Goal: Information Seeking & Learning: Learn about a topic

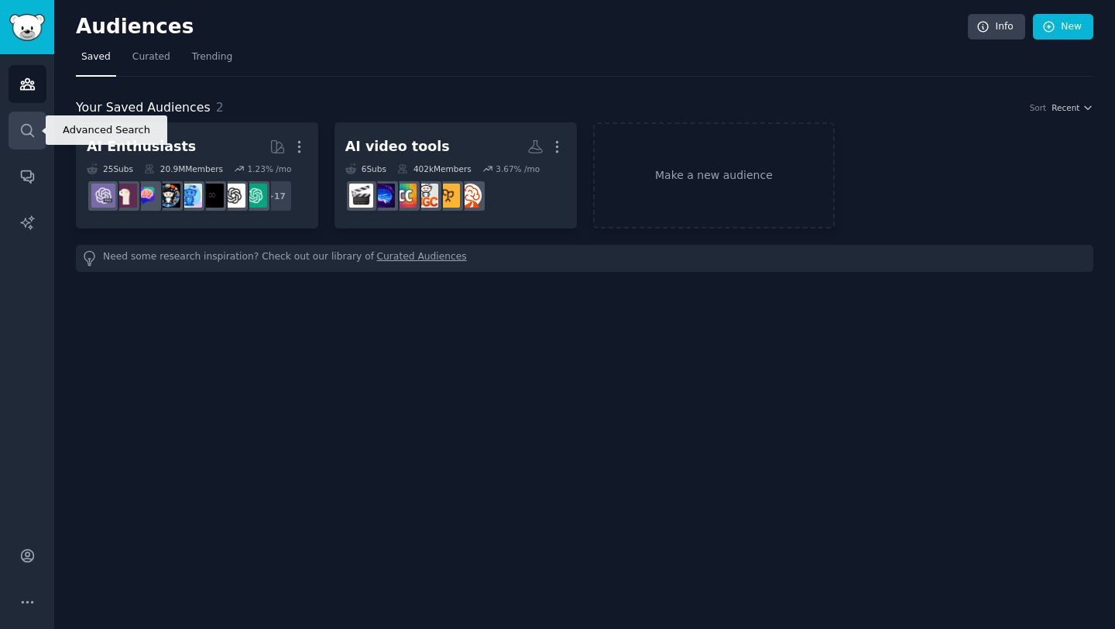
click at [19, 135] on icon "Sidebar" at bounding box center [27, 130] width 16 height 16
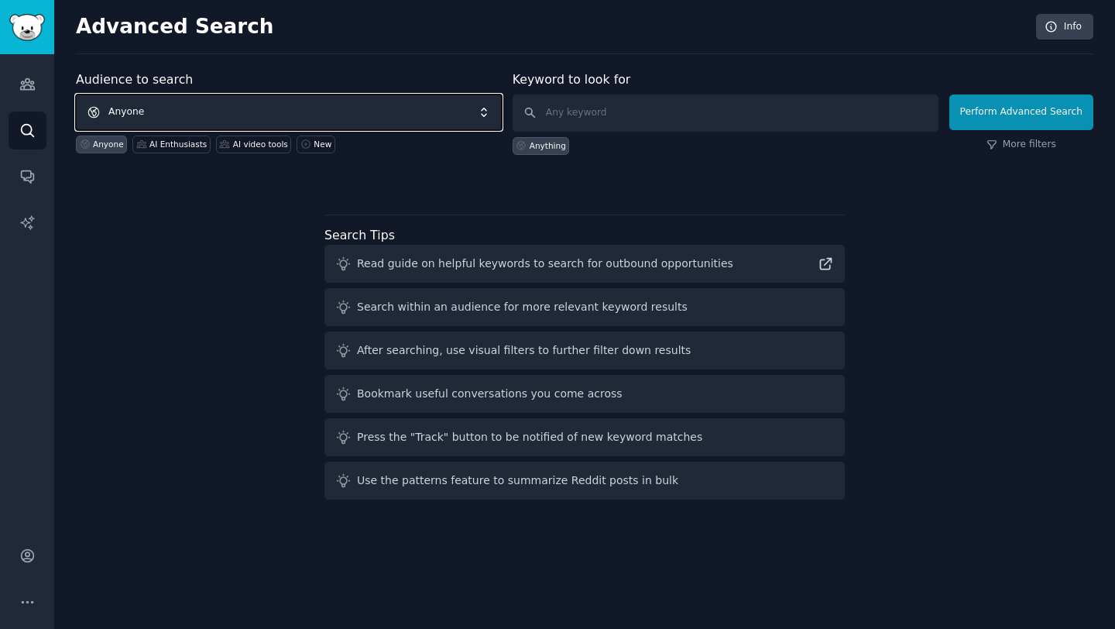
click at [208, 111] on span "Anyone" at bounding box center [289, 112] width 426 height 36
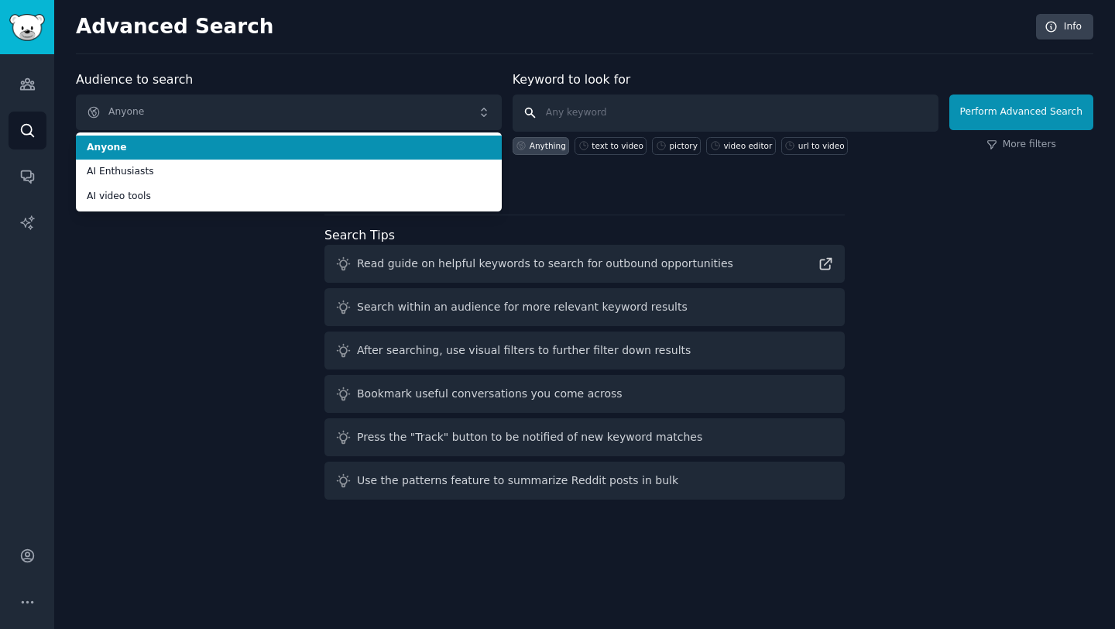
click at [642, 115] on input "text" at bounding box center [725, 112] width 426 height 37
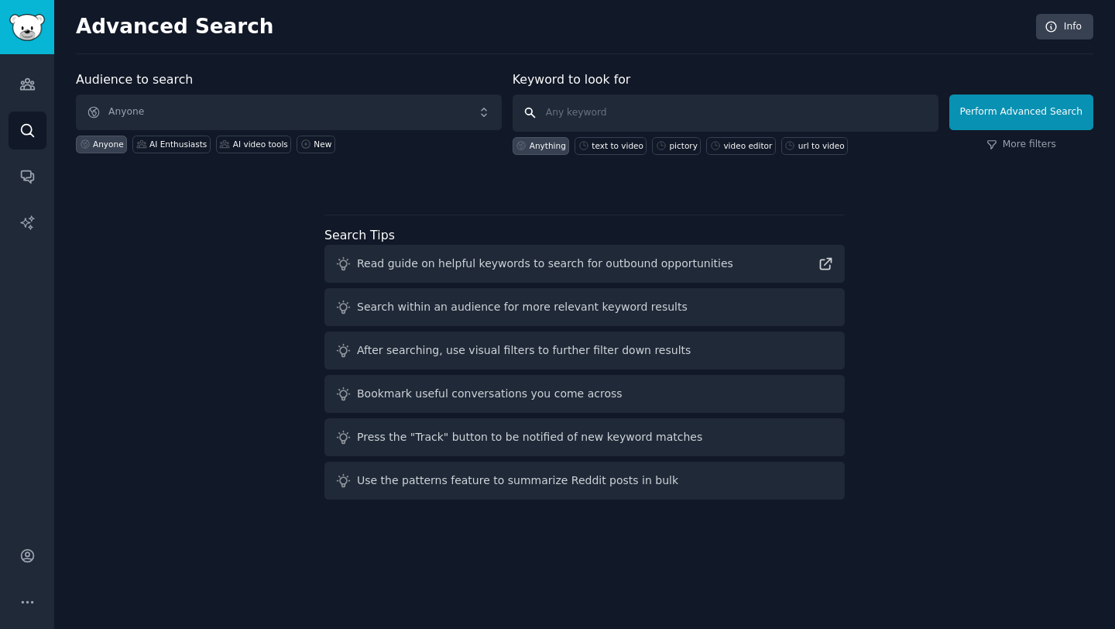
paste input "AI Text to Video Generator"
type input "AI Text to Video Generator"
click at [1021, 118] on button "Perform Advanced Search" at bounding box center [1021, 112] width 144 height 36
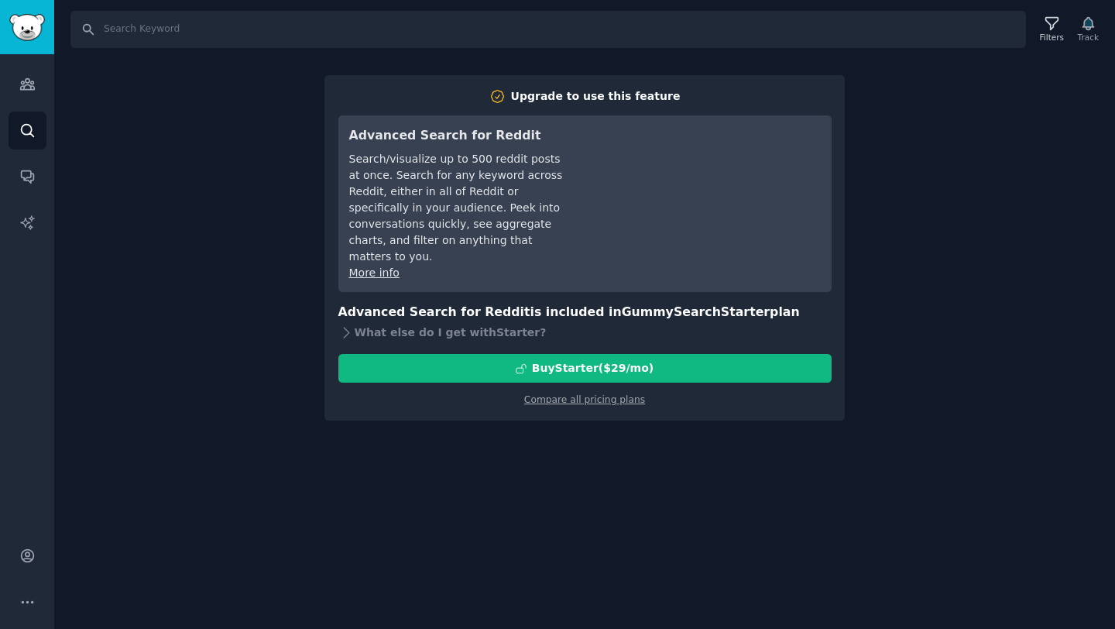
click at [952, 333] on div "Search Filters Track Upgrade to use this feature Advanced Search for Reddit Sea…" at bounding box center [584, 314] width 1061 height 629
click at [31, 84] on icon "Sidebar" at bounding box center [27, 84] width 16 height 16
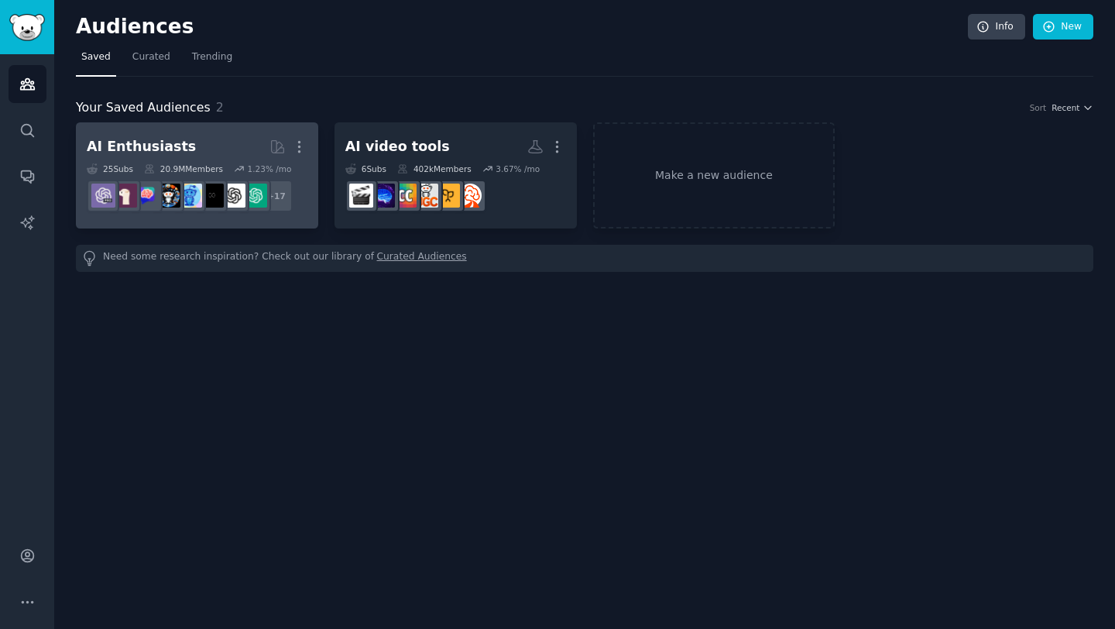
click at [227, 137] on h2 "AI Enthusiasts More" at bounding box center [197, 146] width 221 height 27
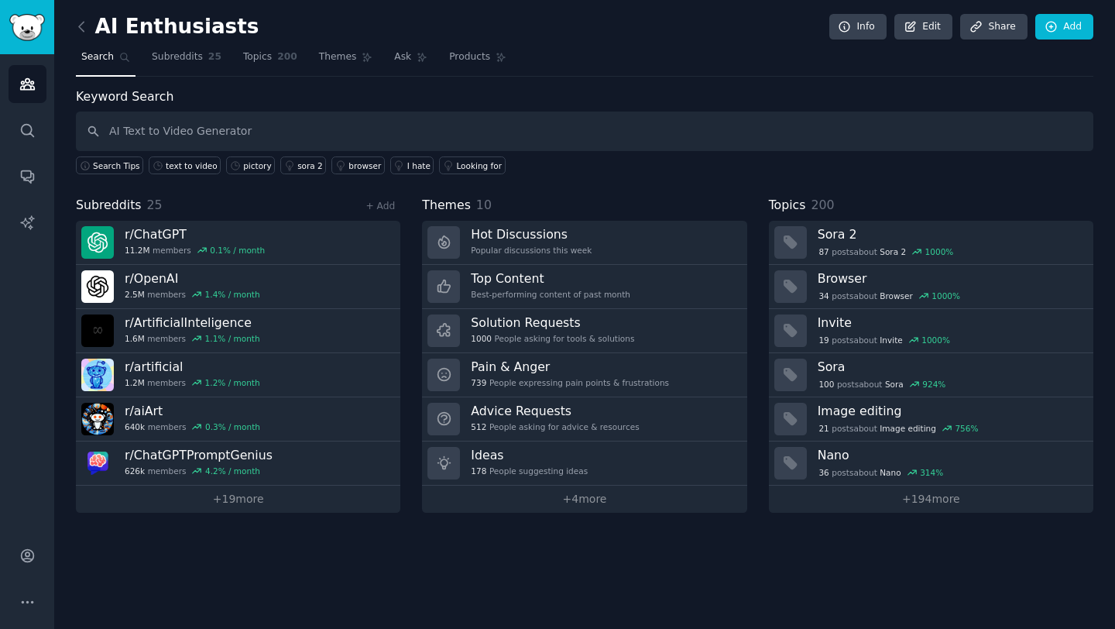
type input "AI Text to Video Generator"
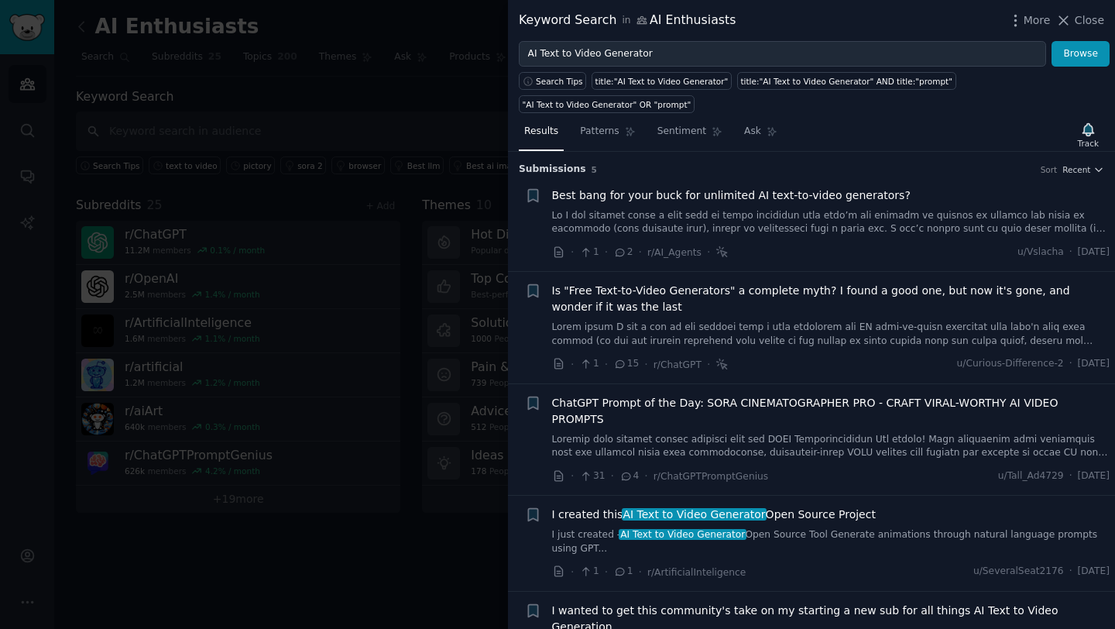
click at [947, 188] on div "Best bang for your buck for unlimited AI text-to-video generators?" at bounding box center [831, 195] width 558 height 16
click at [787, 193] on span "Best bang for your buck for unlimited AI text-to-video generators?" at bounding box center [731, 195] width 358 height 16
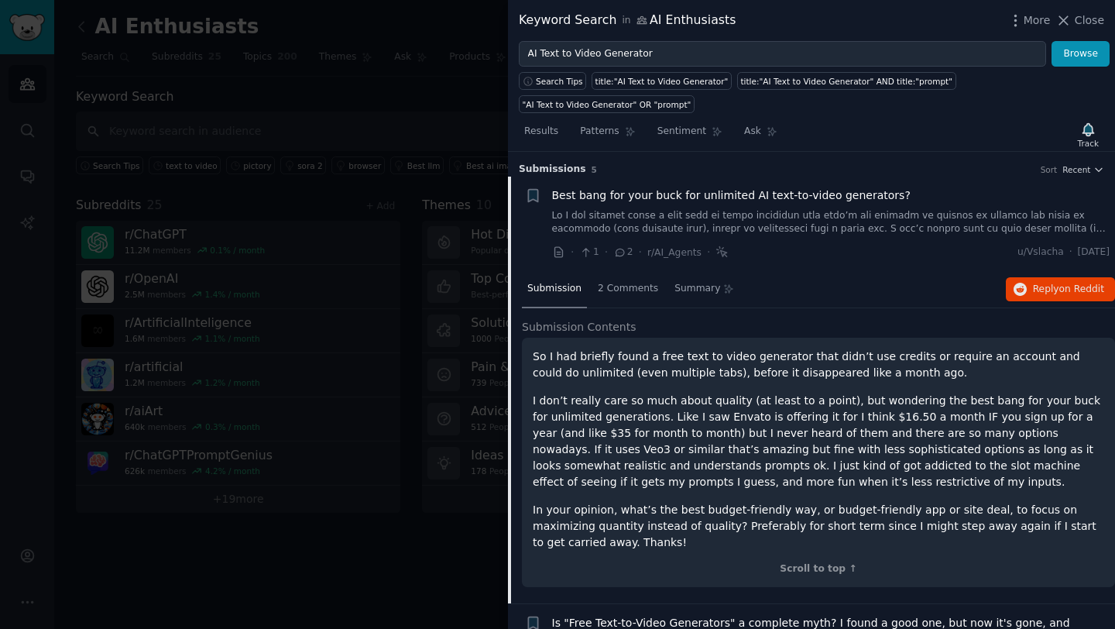
scroll to position [24, 0]
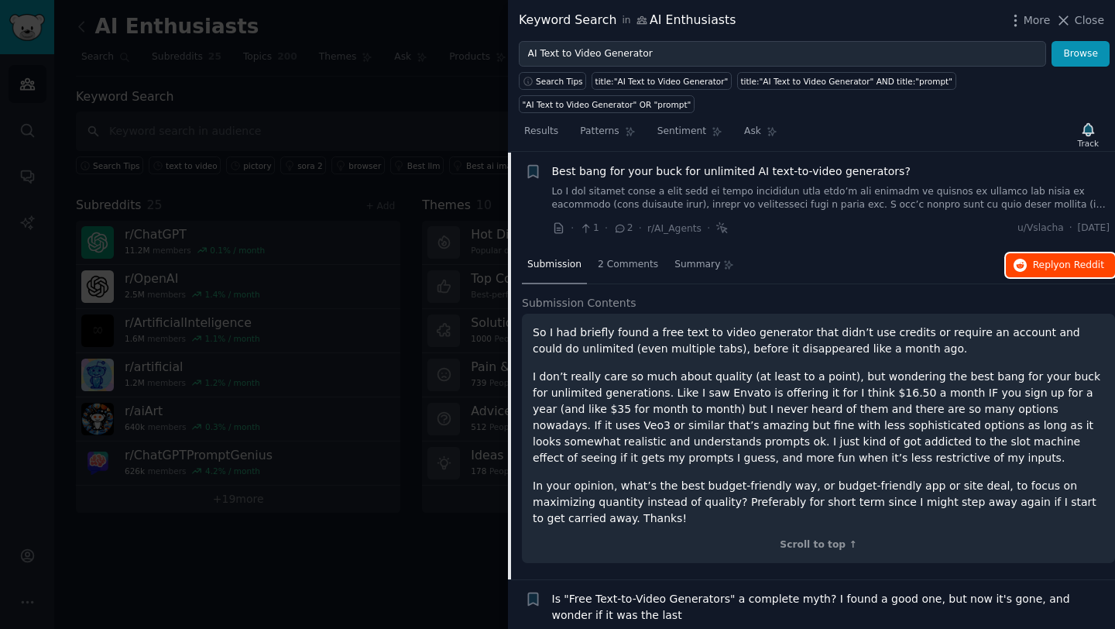
click at [1022, 264] on icon "button" at bounding box center [1020, 266] width 14 height 14
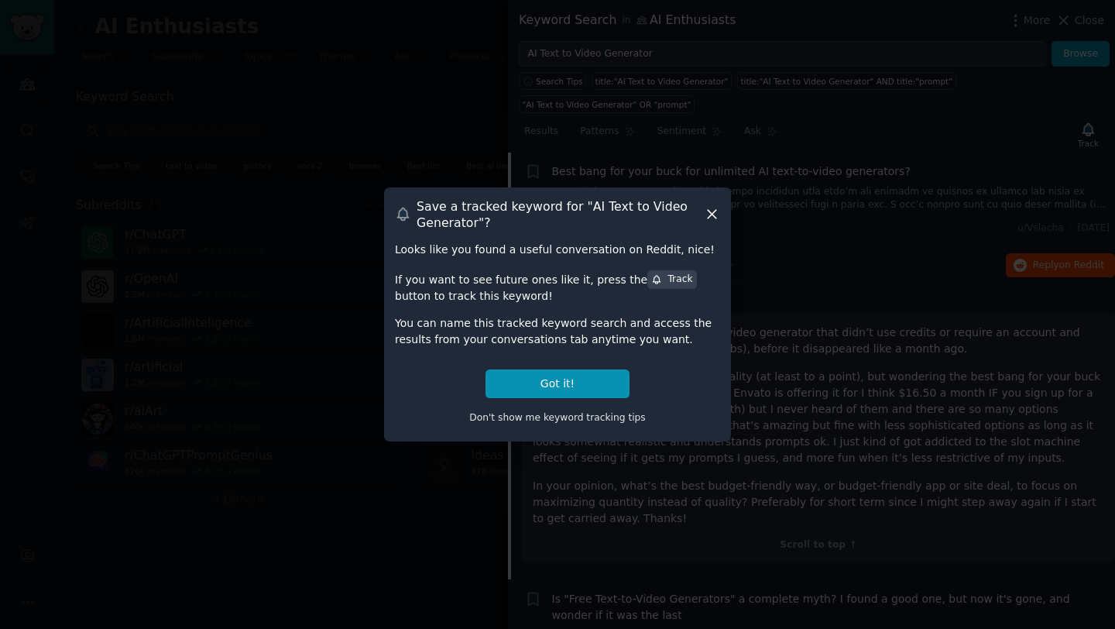
click at [714, 216] on icon at bounding box center [712, 215] width 9 height 9
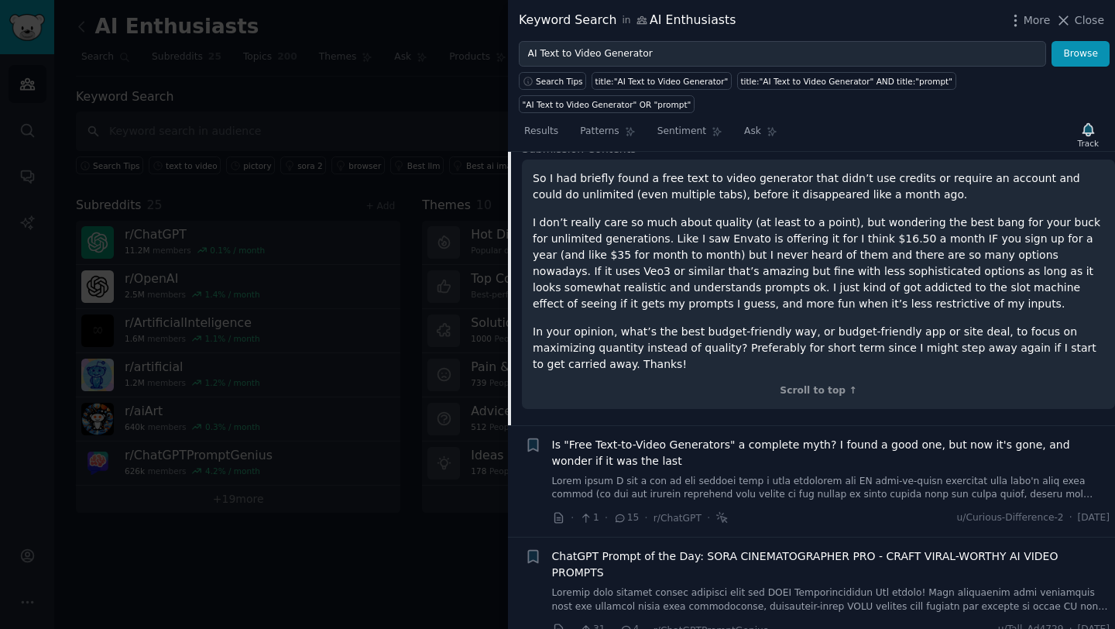
scroll to position [173, 0]
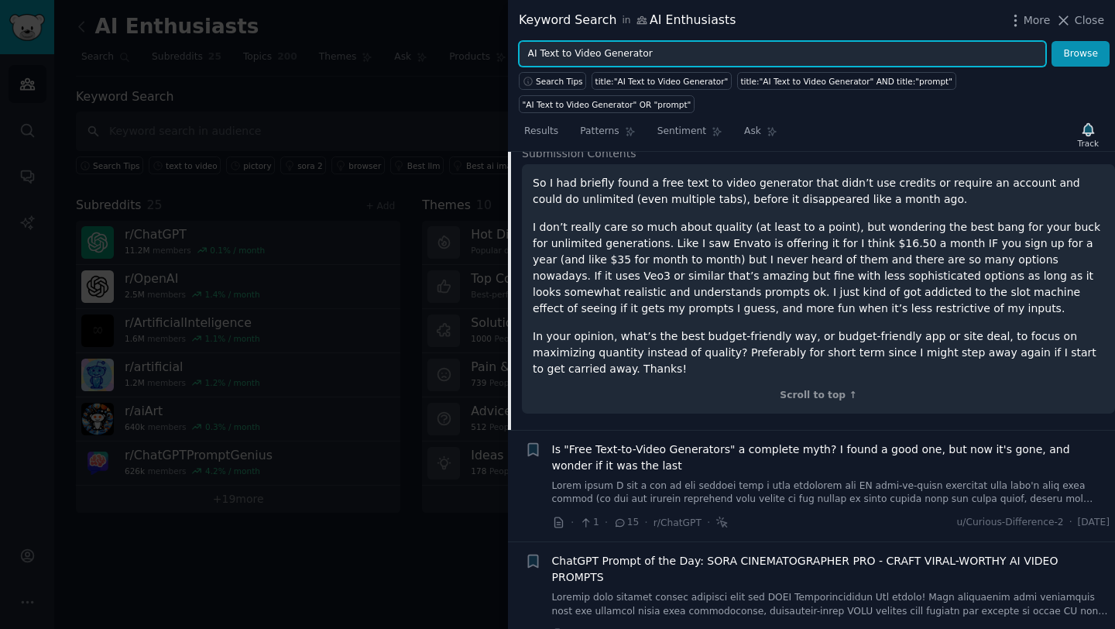
drag, startPoint x: 593, startPoint y: 54, endPoint x: 669, endPoint y: 58, distance: 76.0
click at [668, 59] on input "AI Text to Video Generator" at bounding box center [782, 54] width 527 height 26
type input "AI Text to Video"
click at [1051, 41] on button "Browse" at bounding box center [1080, 54] width 58 height 26
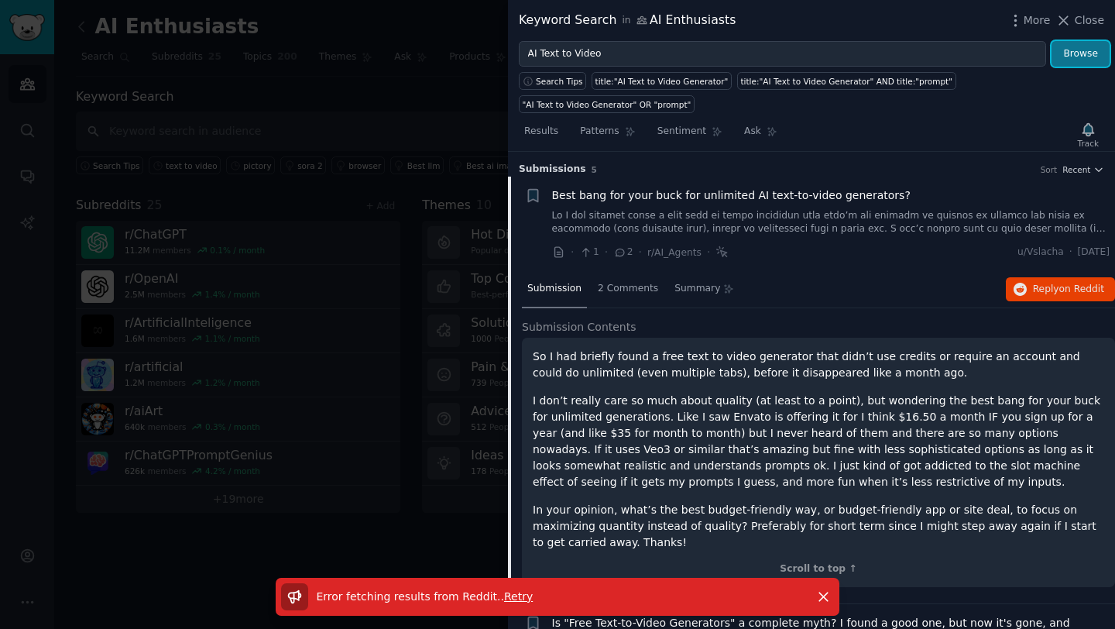
click at [1086, 53] on button "Browse" at bounding box center [1080, 54] width 58 height 26
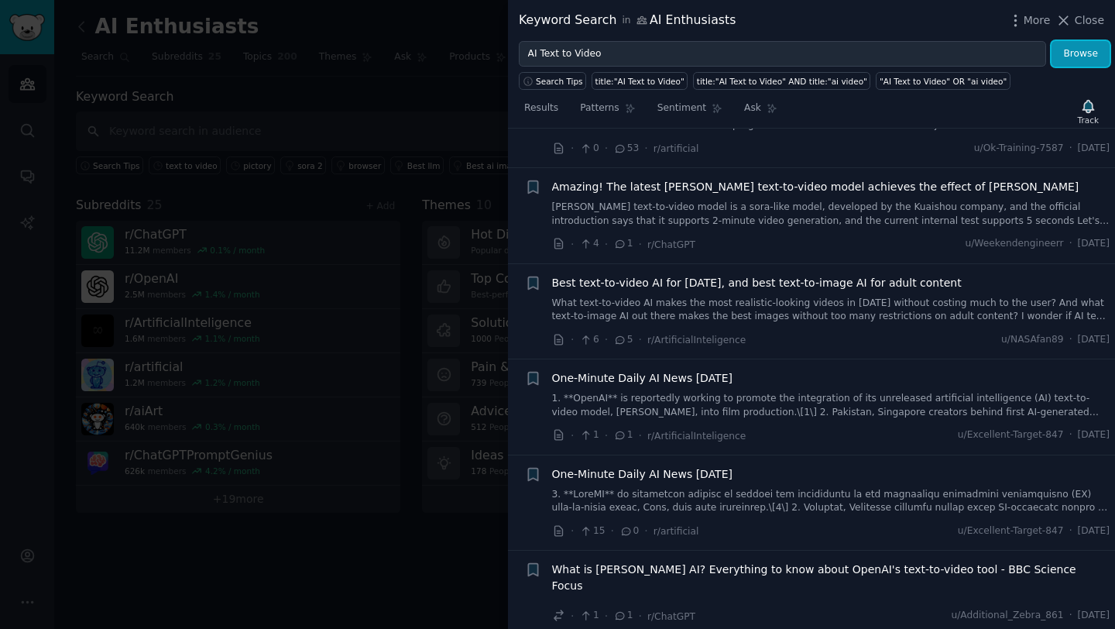
scroll to position [1719, 0]
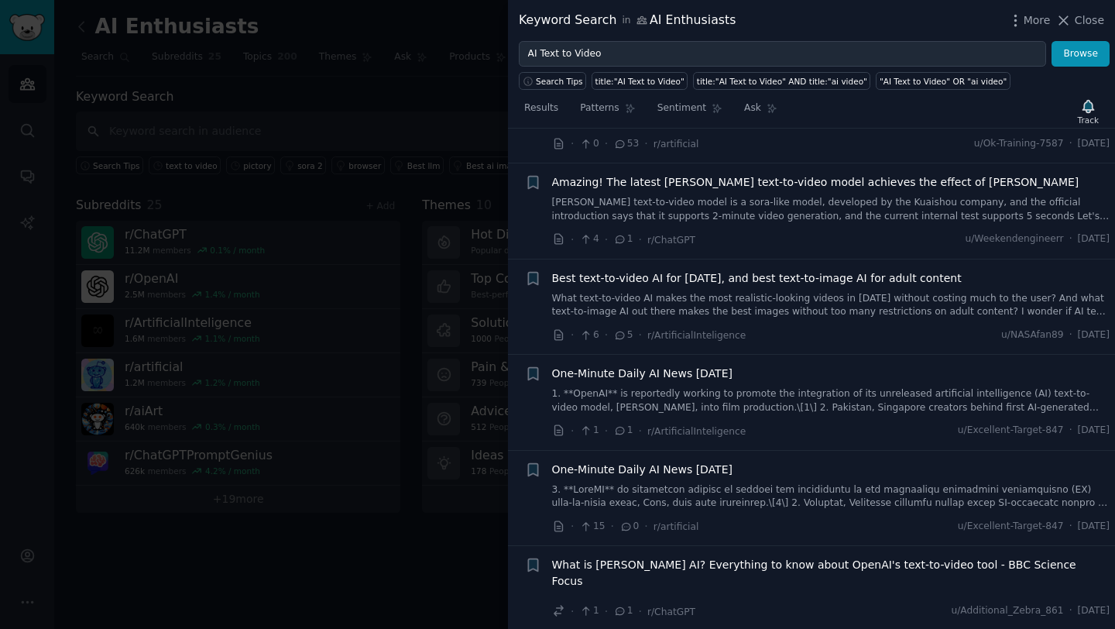
click at [979, 270] on div "Best text-to-video AI for [DATE], and best text-to-image AI for adult content" at bounding box center [831, 278] width 558 height 16
click at [842, 270] on span "Best text-to-video AI for [DATE], and best text-to-image AI for adult content" at bounding box center [756, 278] width 409 height 16
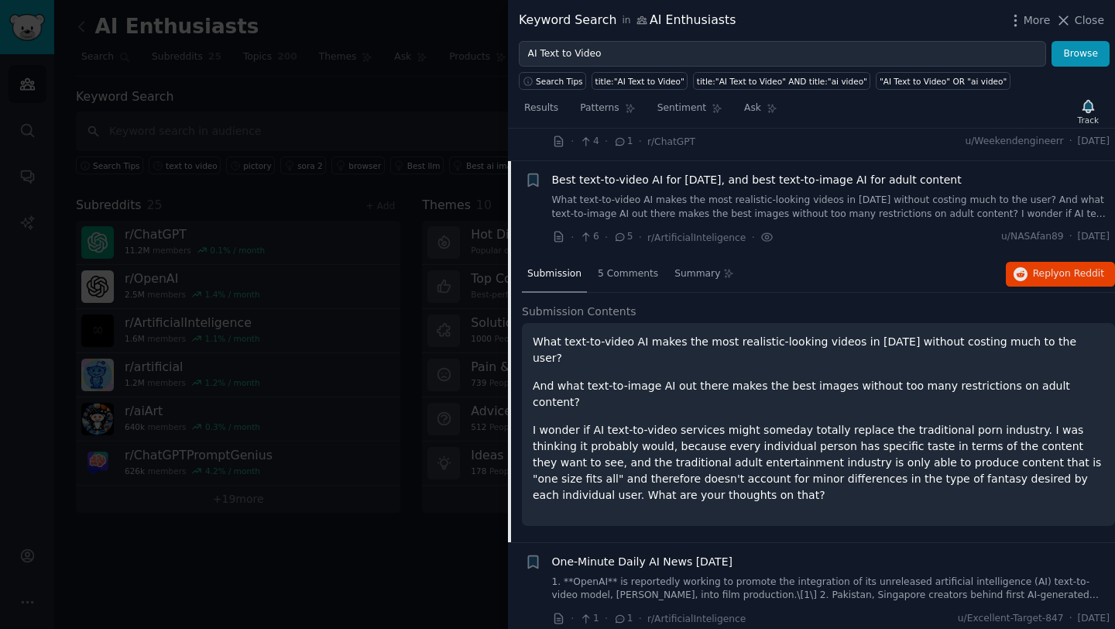
scroll to position [1488, 0]
click at [1041, 259] on button "Reply on Reddit" at bounding box center [1060, 271] width 109 height 25
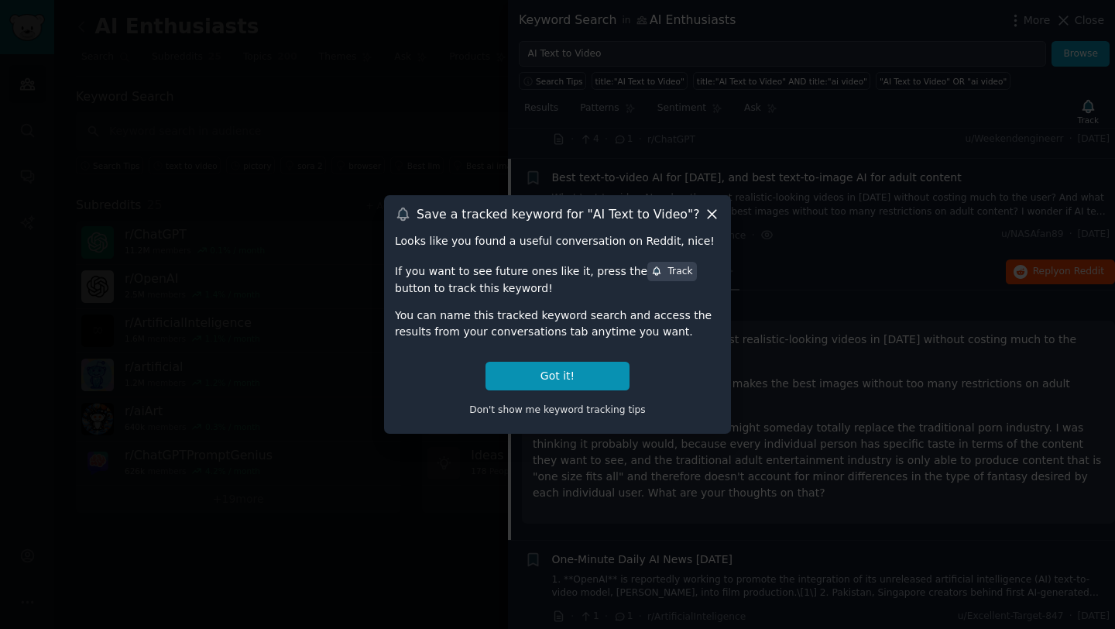
click at [712, 220] on icon at bounding box center [712, 214] width 16 height 16
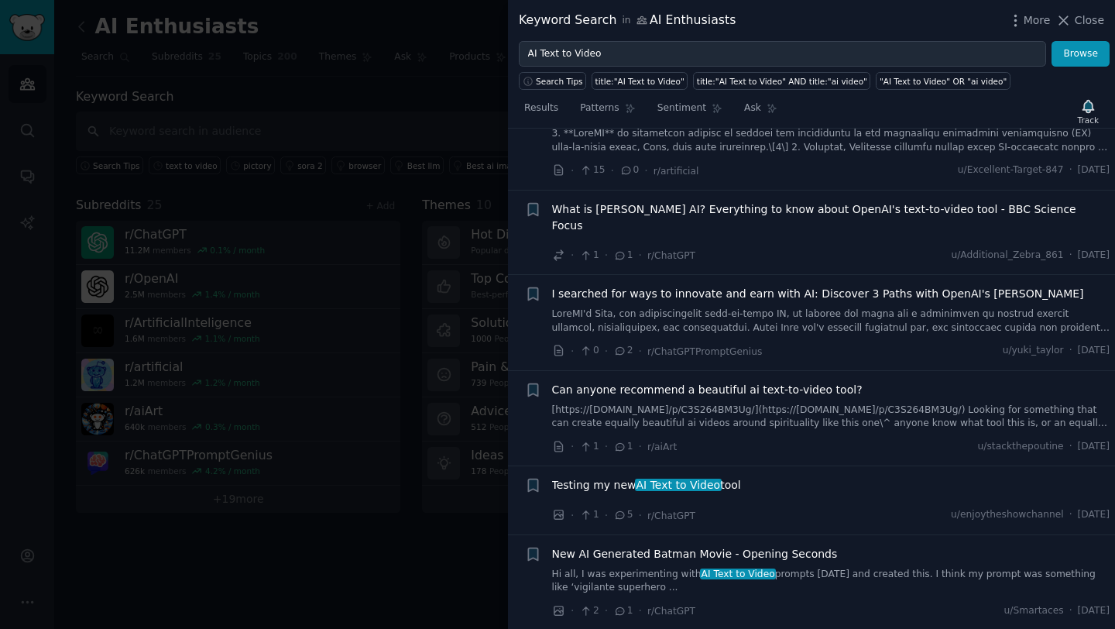
scroll to position [2058, 0]
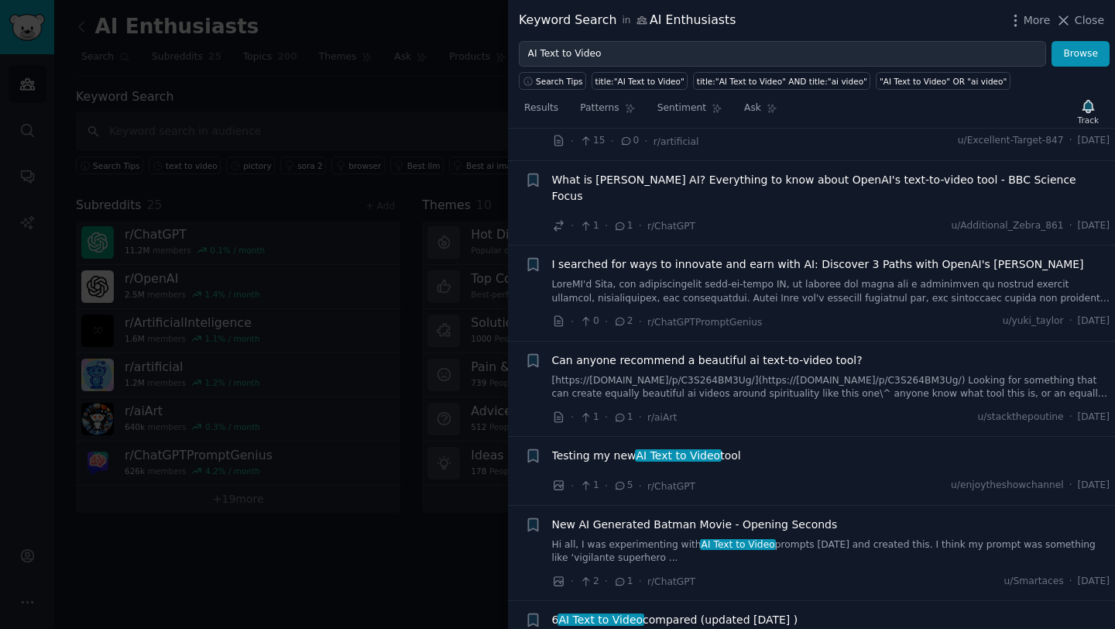
click at [745, 352] on span "Can anyone recommend a beautiful ai text-to-video tool?" at bounding box center [707, 360] width 310 height 16
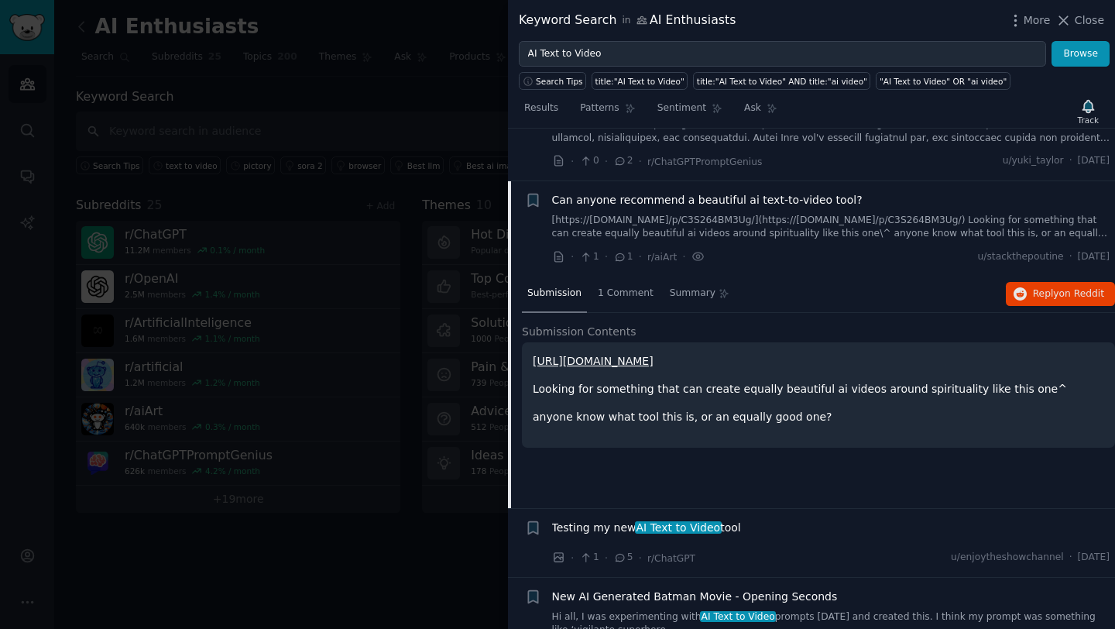
scroll to position [1933, 0]
click at [1044, 287] on span "Reply on Reddit" at bounding box center [1068, 294] width 71 height 14
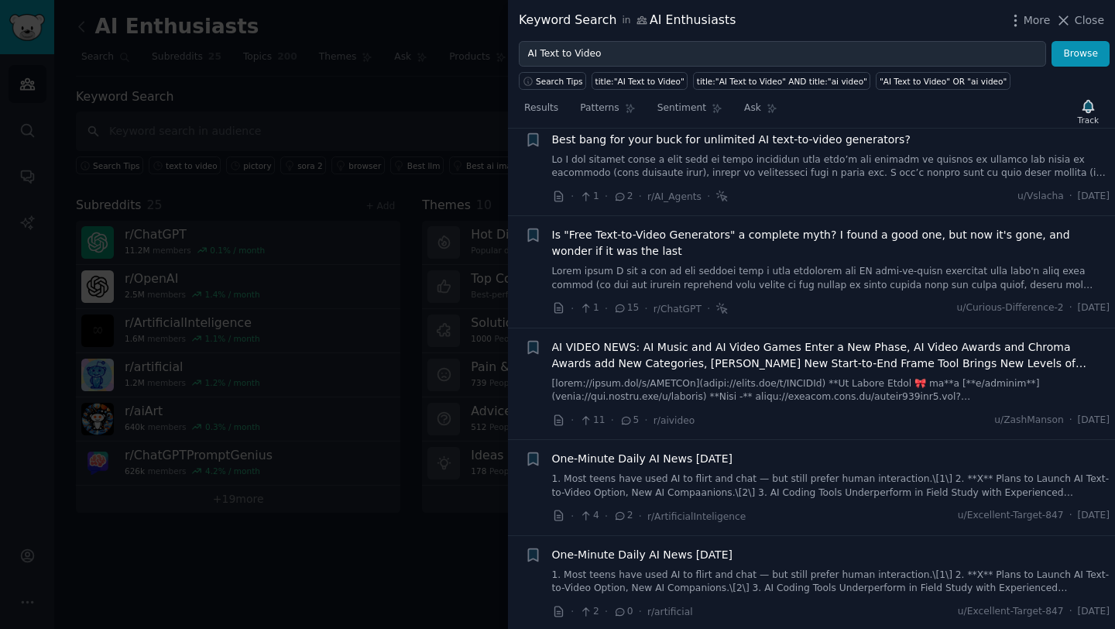
scroll to position [0, 0]
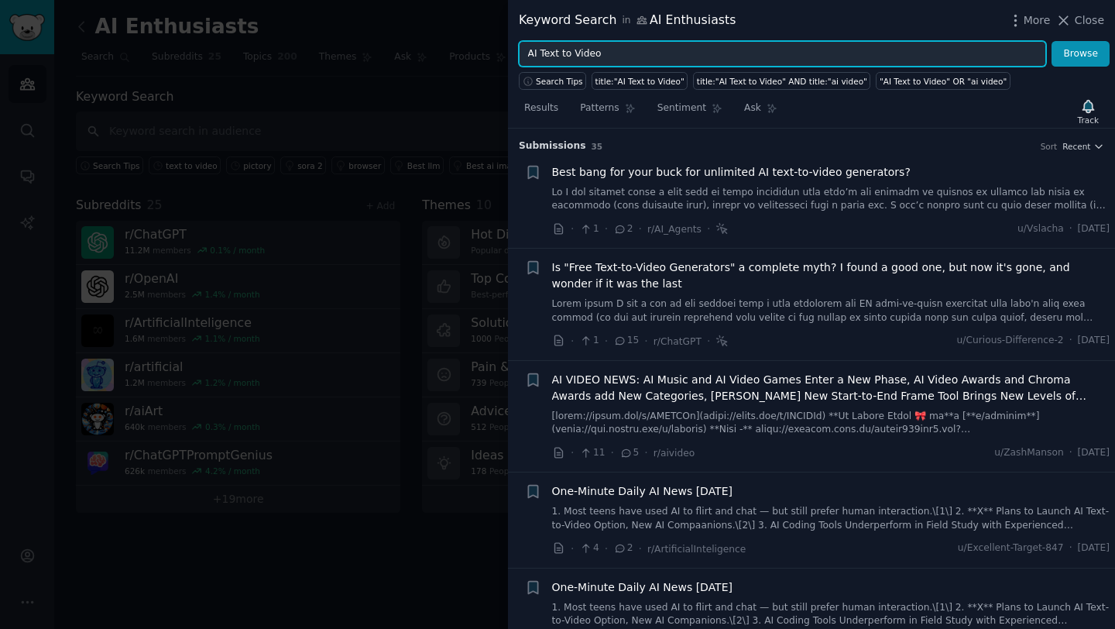
click at [619, 53] on input "AI Text to Video" at bounding box center [782, 54] width 527 height 26
